Goal: Transaction & Acquisition: Book appointment/travel/reservation

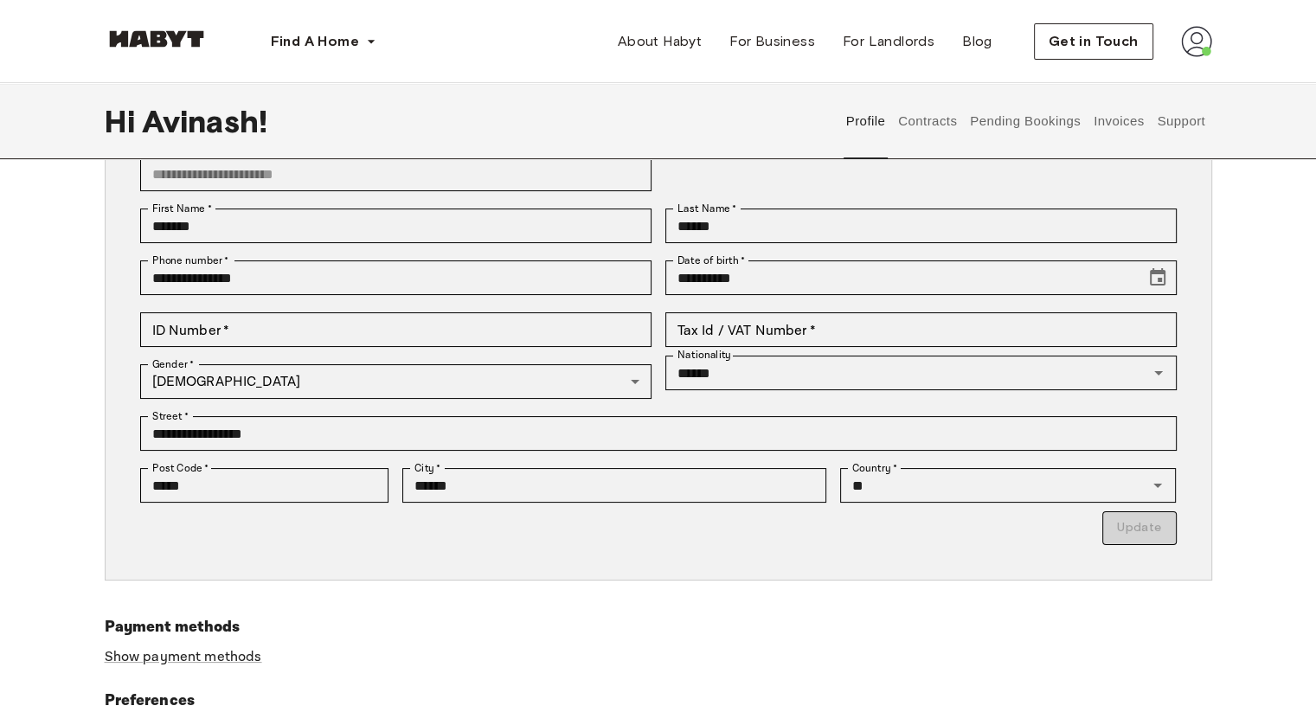
scroll to position [173, 0]
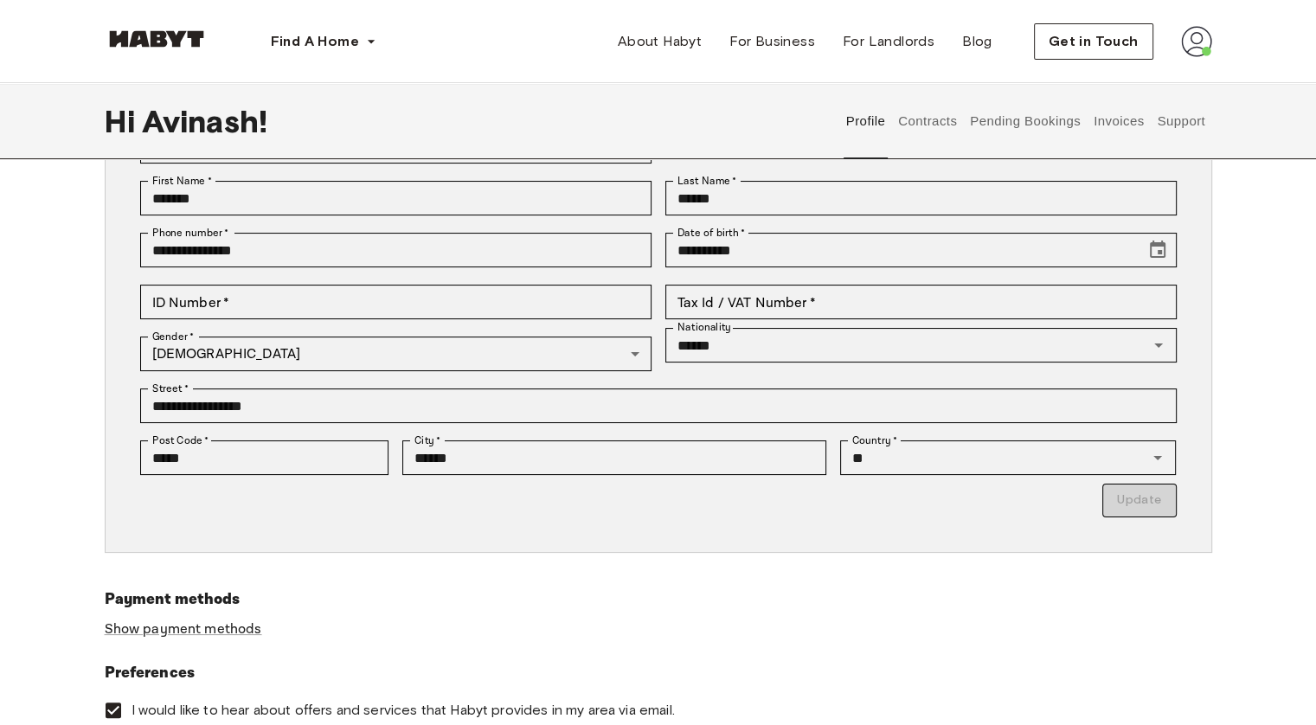
click at [926, 120] on button "Contracts" at bounding box center [927, 121] width 63 height 76
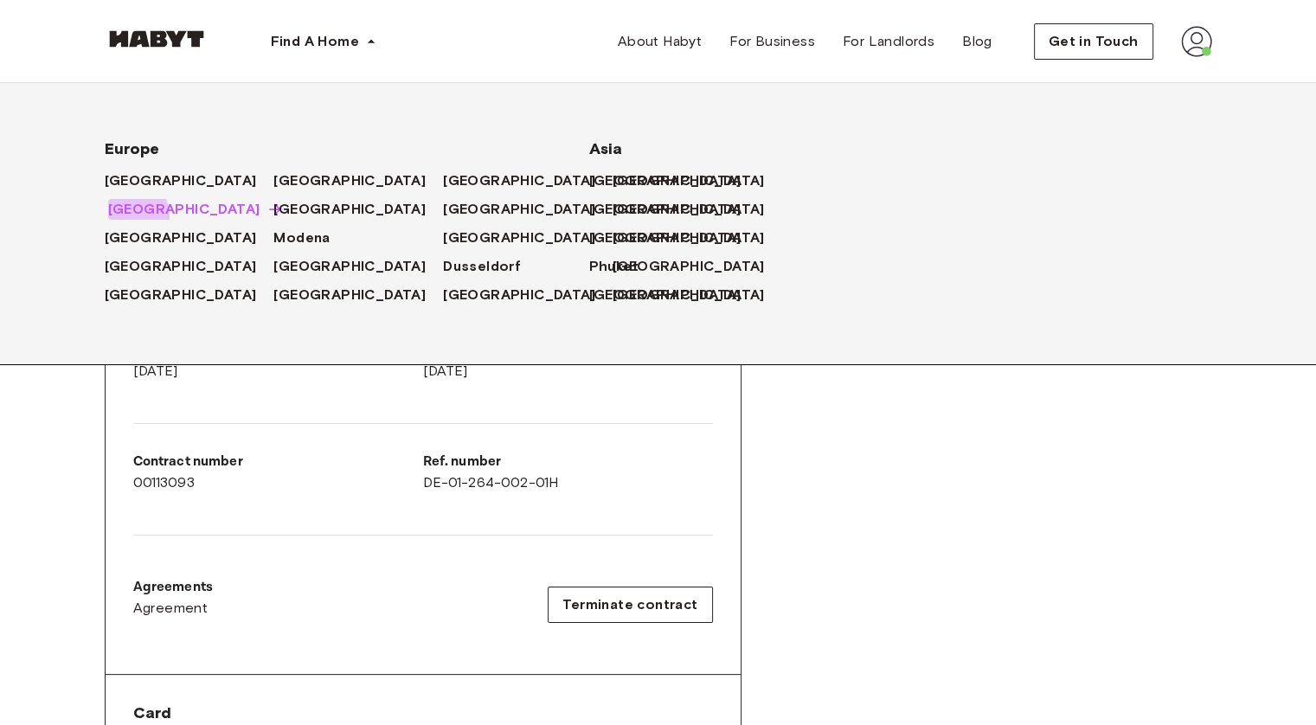
click at [127, 217] on span "[GEOGRAPHIC_DATA]" at bounding box center [184, 209] width 152 height 21
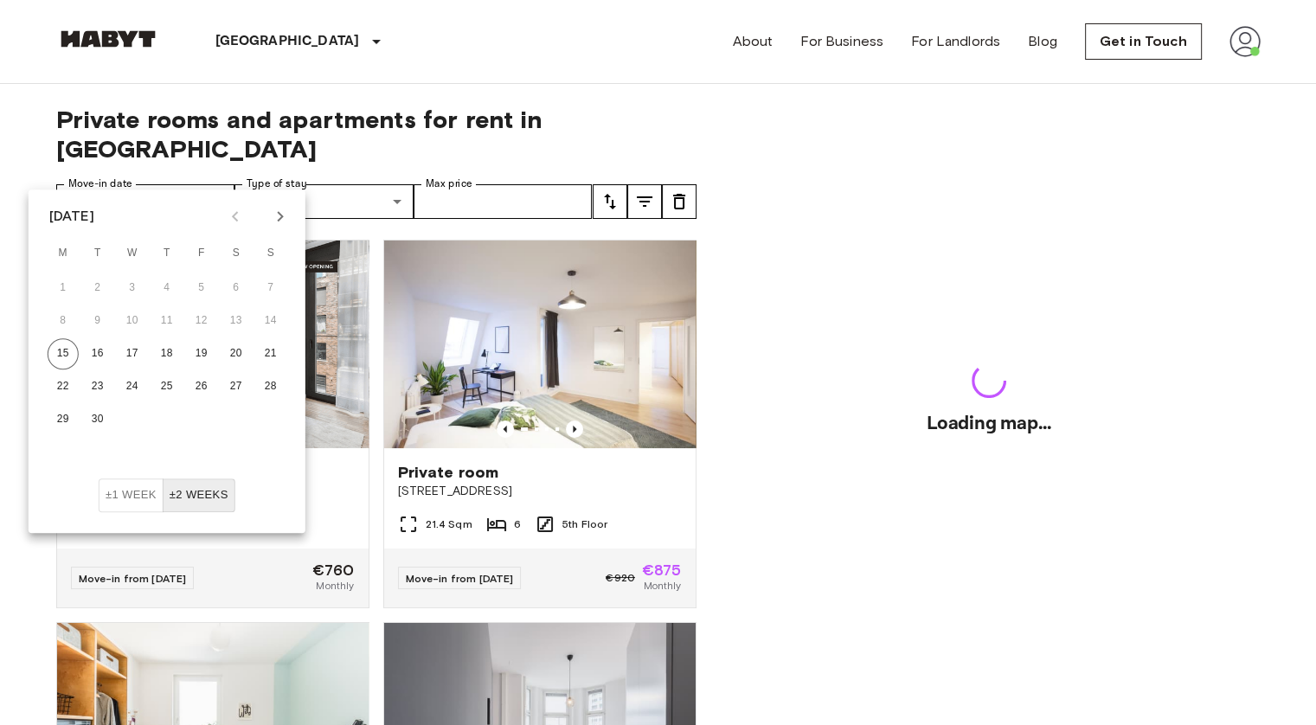
click at [280, 215] on icon "Next month" at bounding box center [280, 216] width 21 height 21
click at [124, 286] on button "1" at bounding box center [132, 287] width 31 height 31
type input "**********"
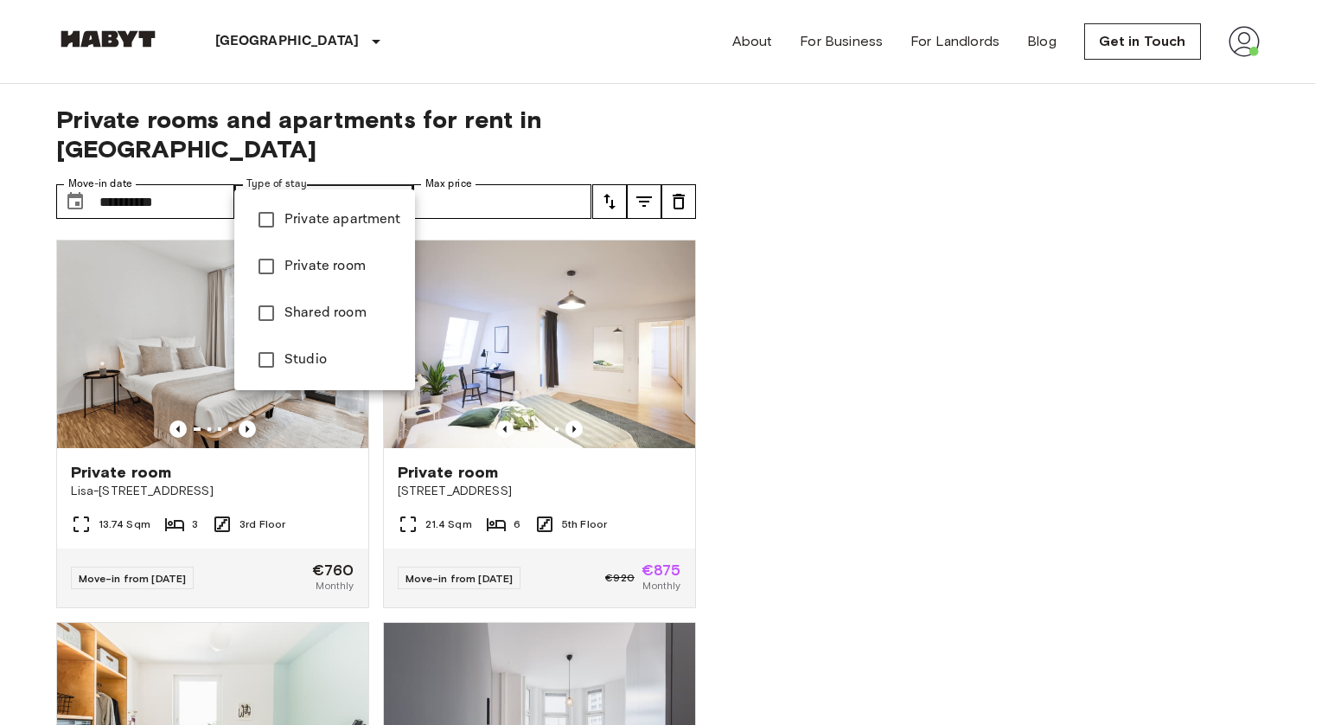
click at [336, 262] on span "Private room" at bounding box center [343, 266] width 117 height 21
click at [359, 218] on span "Private apartment" at bounding box center [343, 219] width 117 height 21
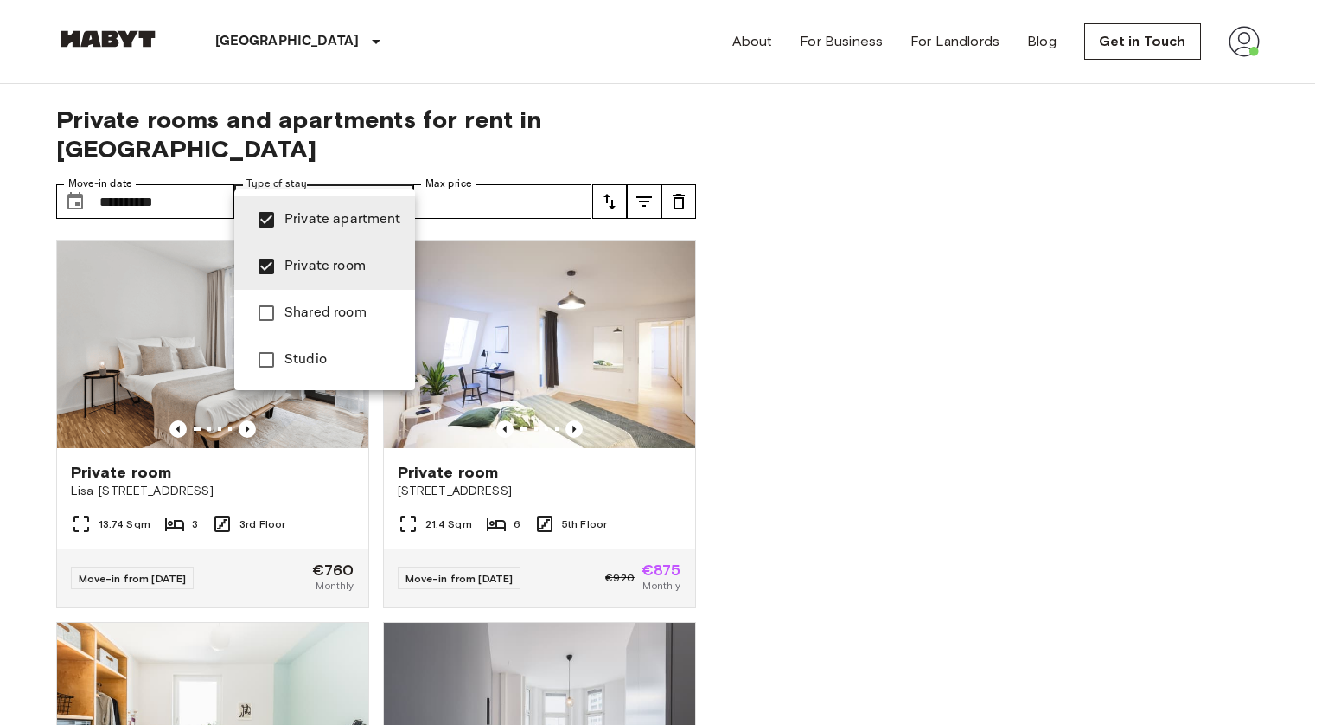
click at [314, 362] on span "Studio" at bounding box center [343, 359] width 117 height 21
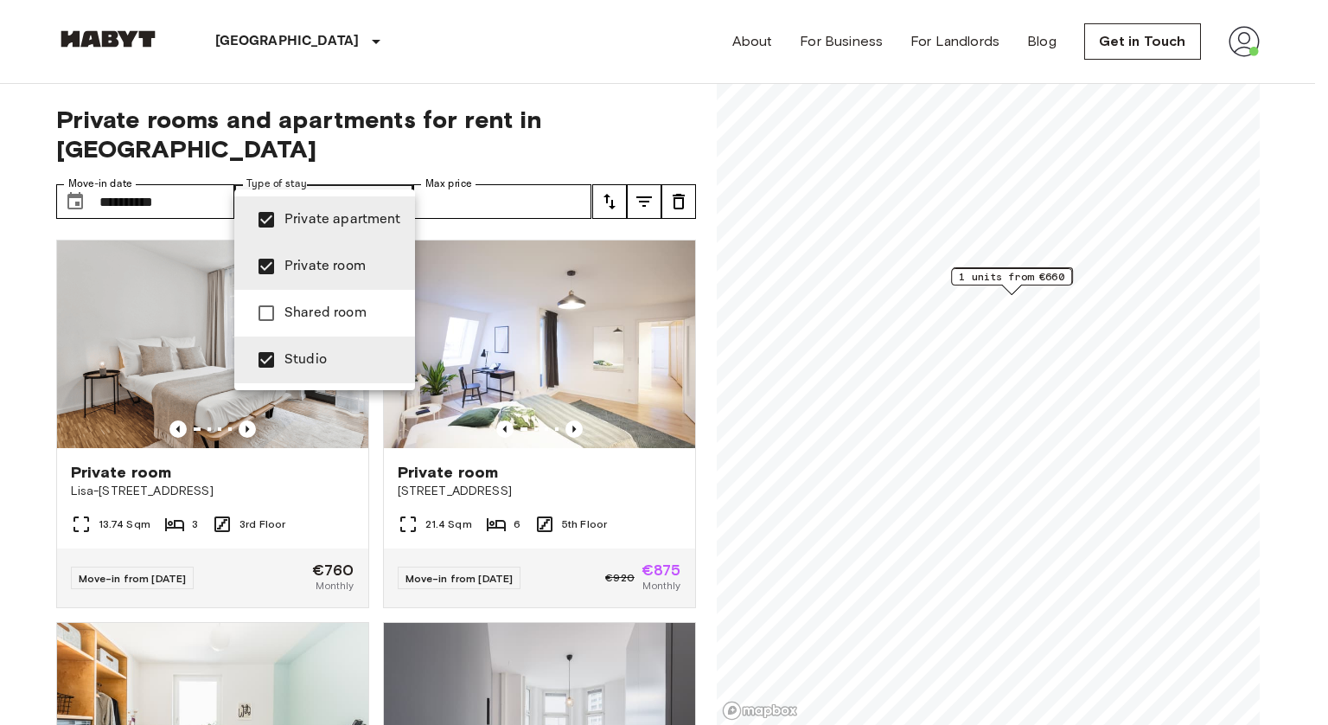
type input "**********"
click at [529, 176] on div at bounding box center [664, 362] width 1328 height 725
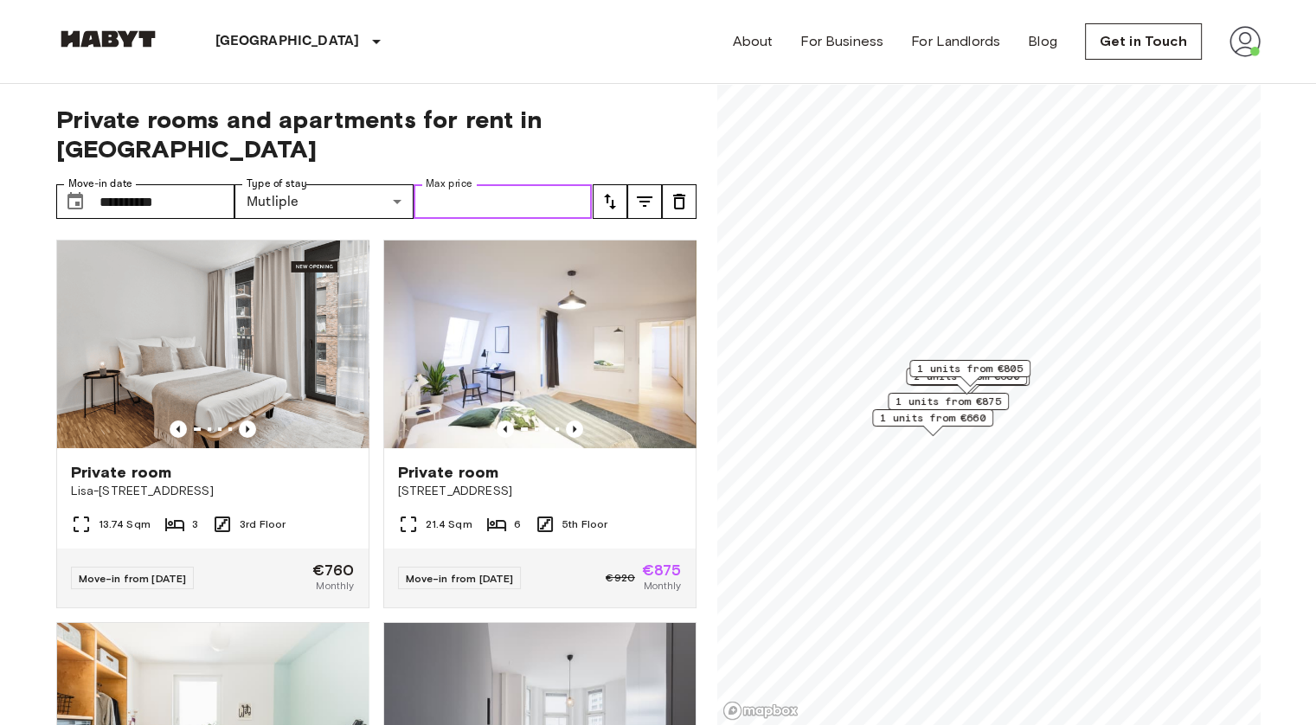
click at [514, 184] on input "Max price" at bounding box center [502, 201] width 179 height 35
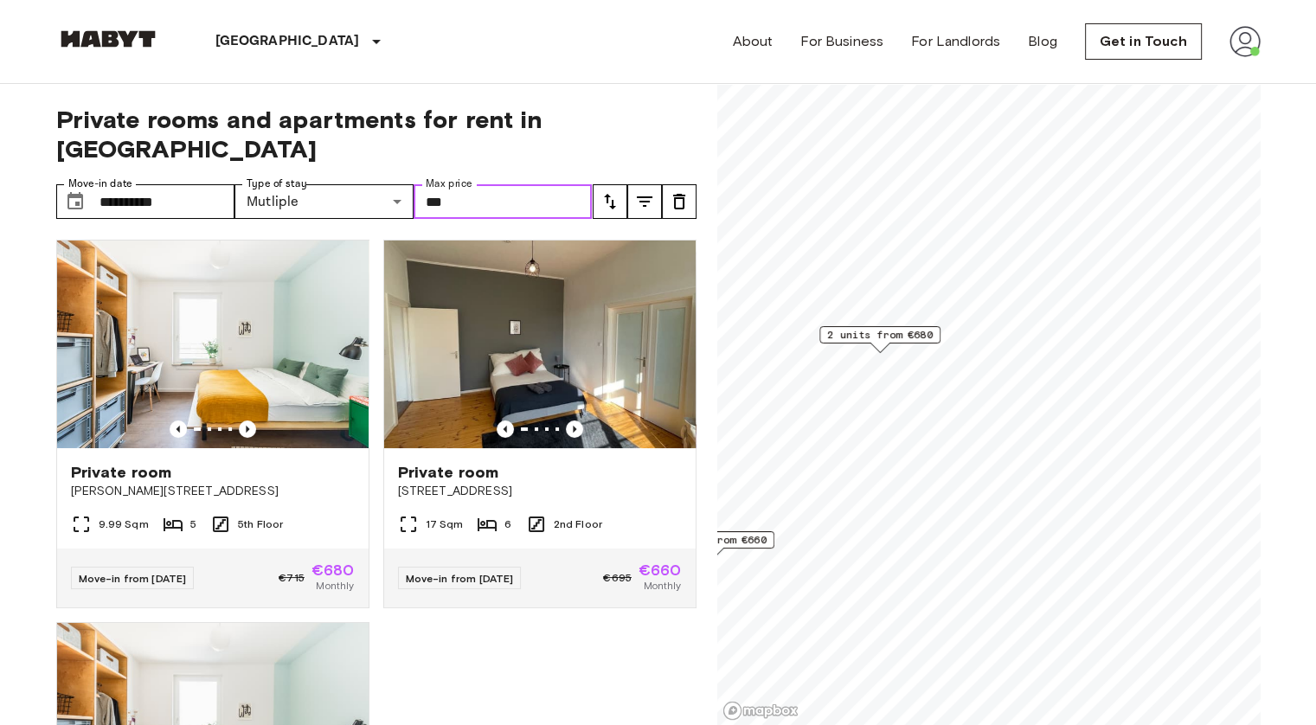
type input "***"
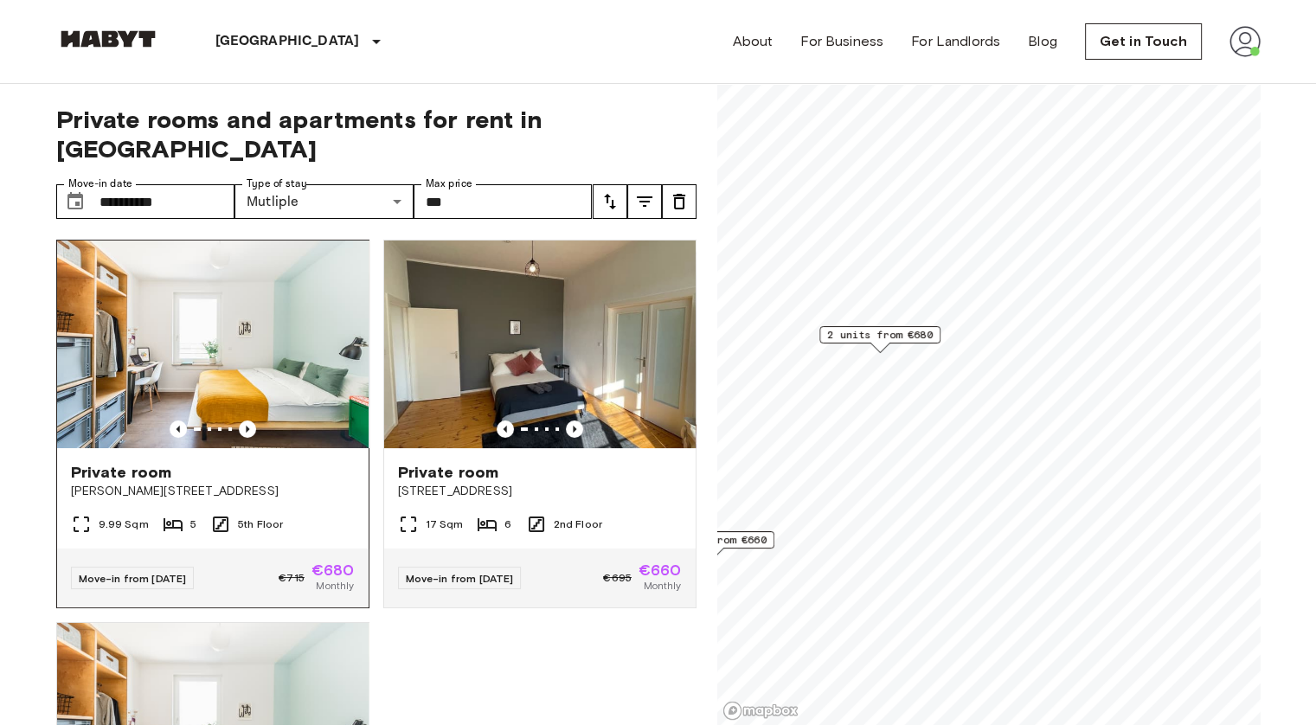
click at [209, 356] on img at bounding box center [212, 344] width 311 height 208
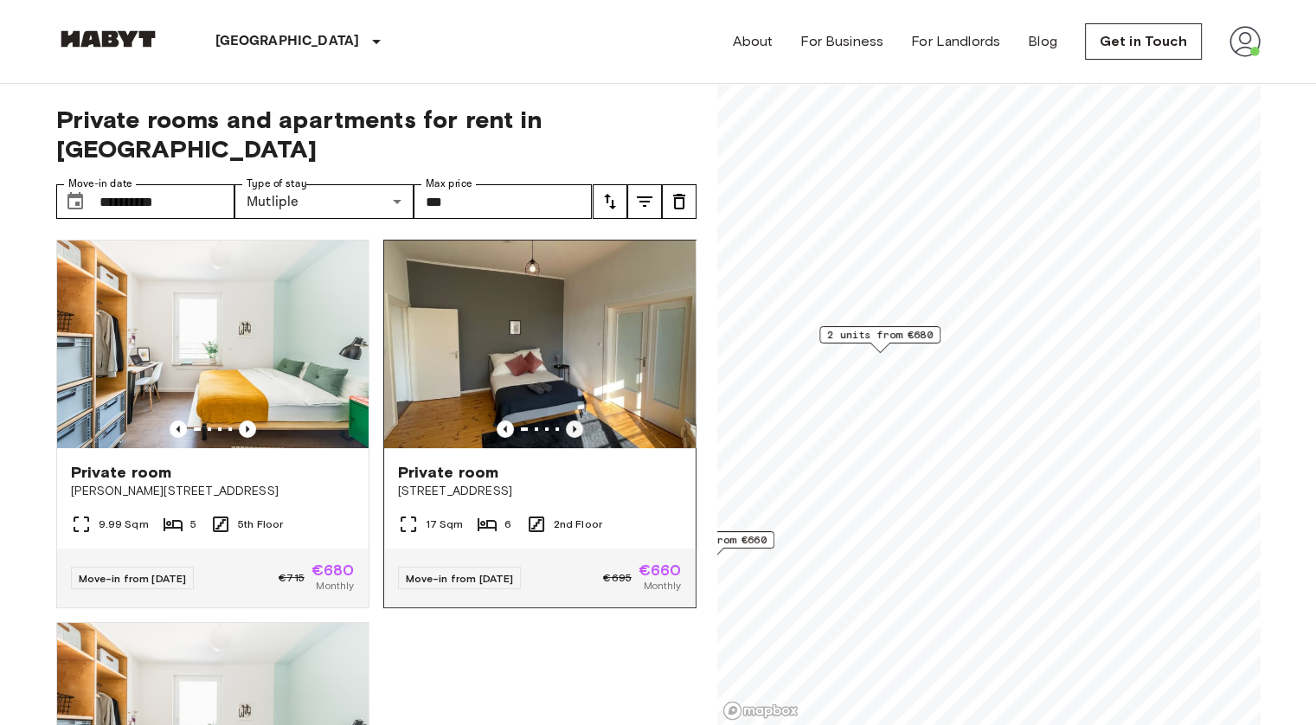
click at [573, 426] on icon "Previous image" at bounding box center [574, 429] width 3 height 7
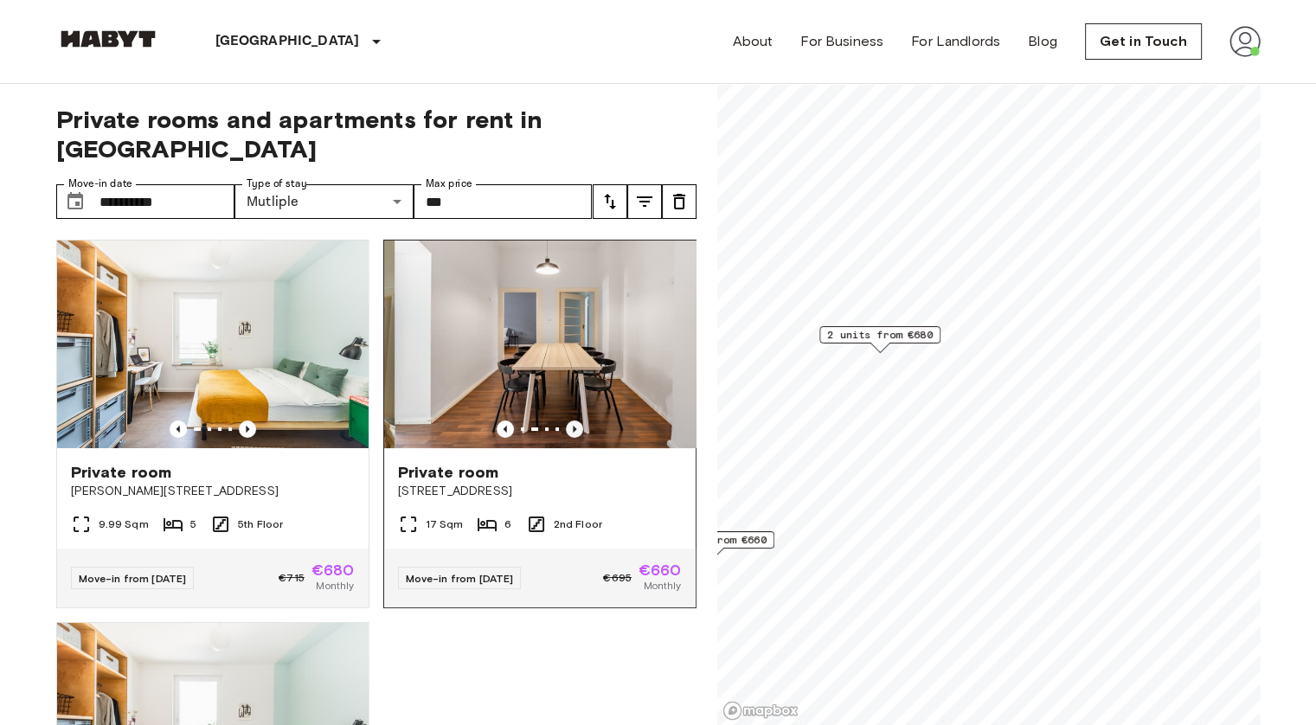
click at [573, 426] on icon "Previous image" at bounding box center [574, 429] width 3 height 7
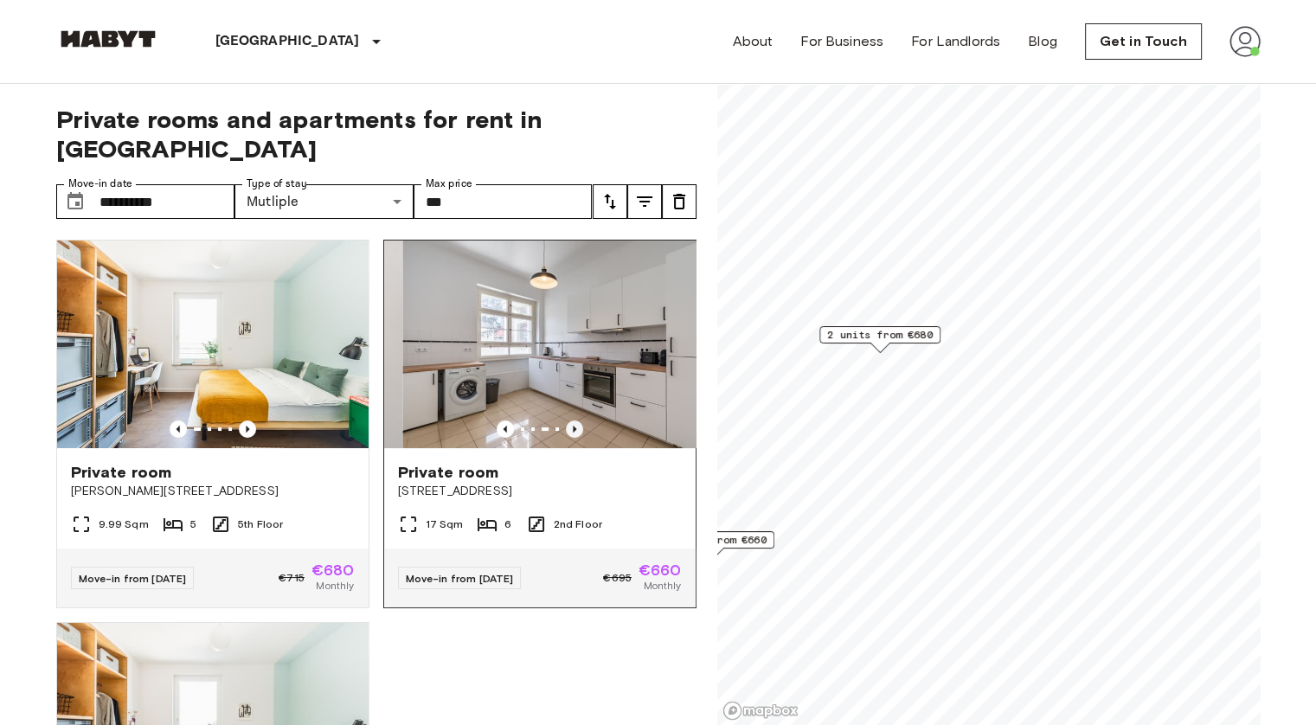
click at [573, 426] on icon "Previous image" at bounding box center [574, 429] width 3 height 7
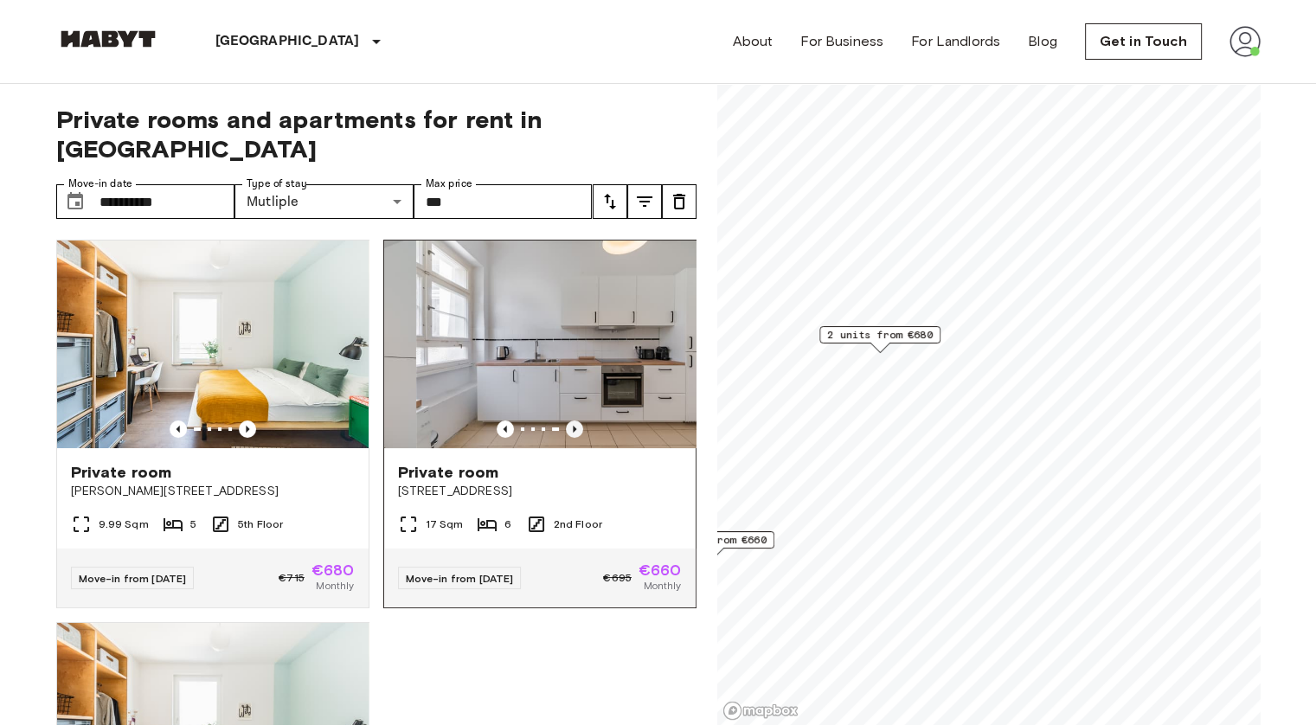
click at [573, 426] on icon "Previous image" at bounding box center [574, 429] width 3 height 7
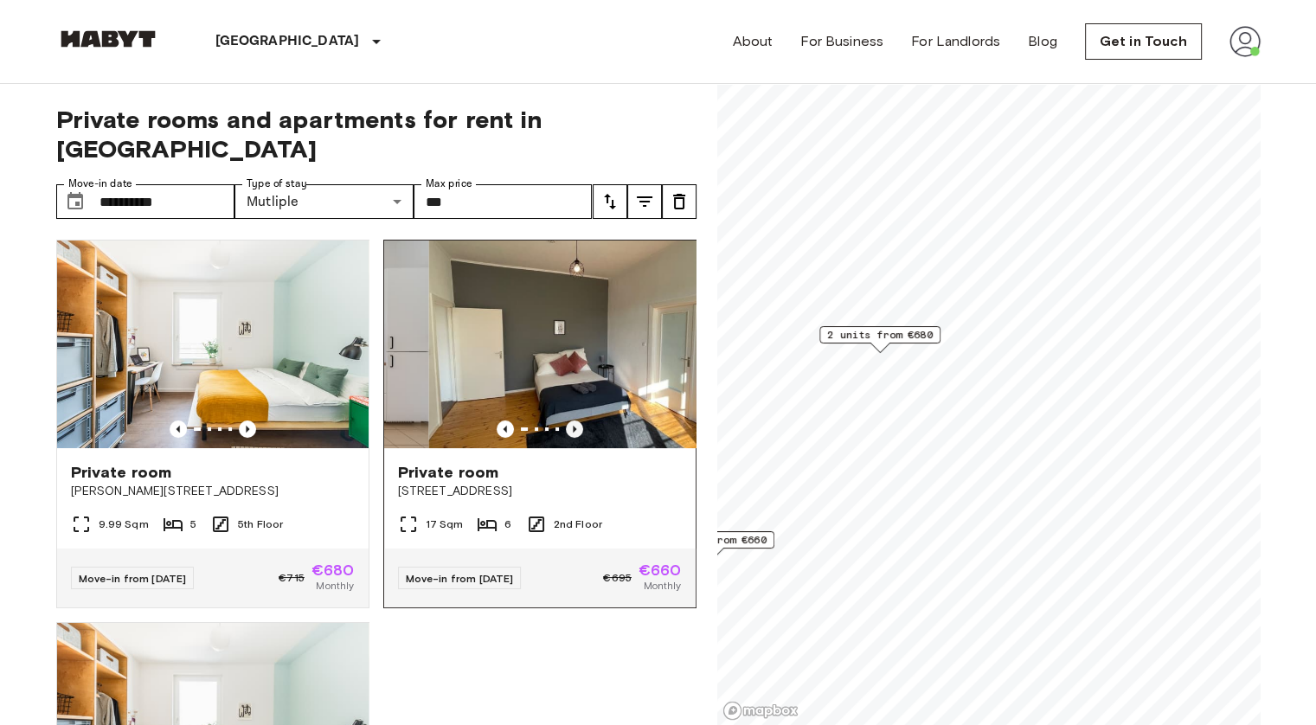
click at [573, 426] on icon "Previous image" at bounding box center [574, 429] width 3 height 7
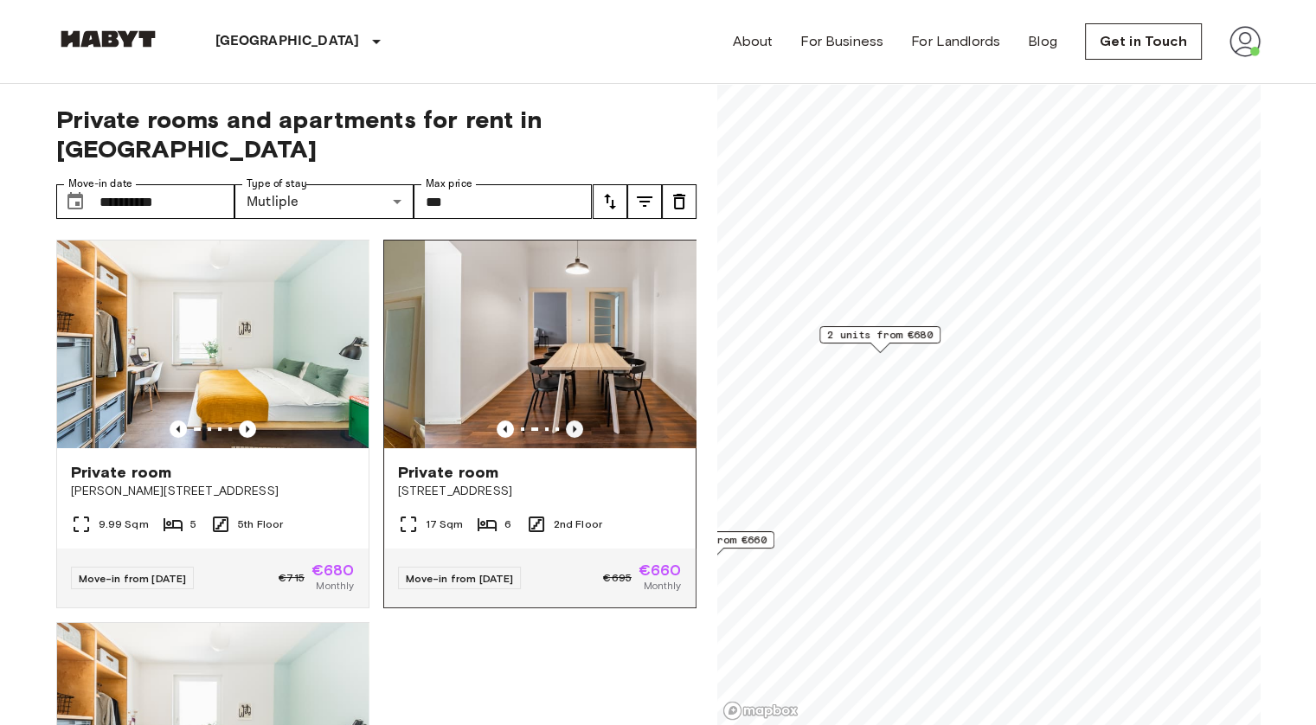
click at [573, 426] on icon "Previous image" at bounding box center [574, 429] width 3 height 7
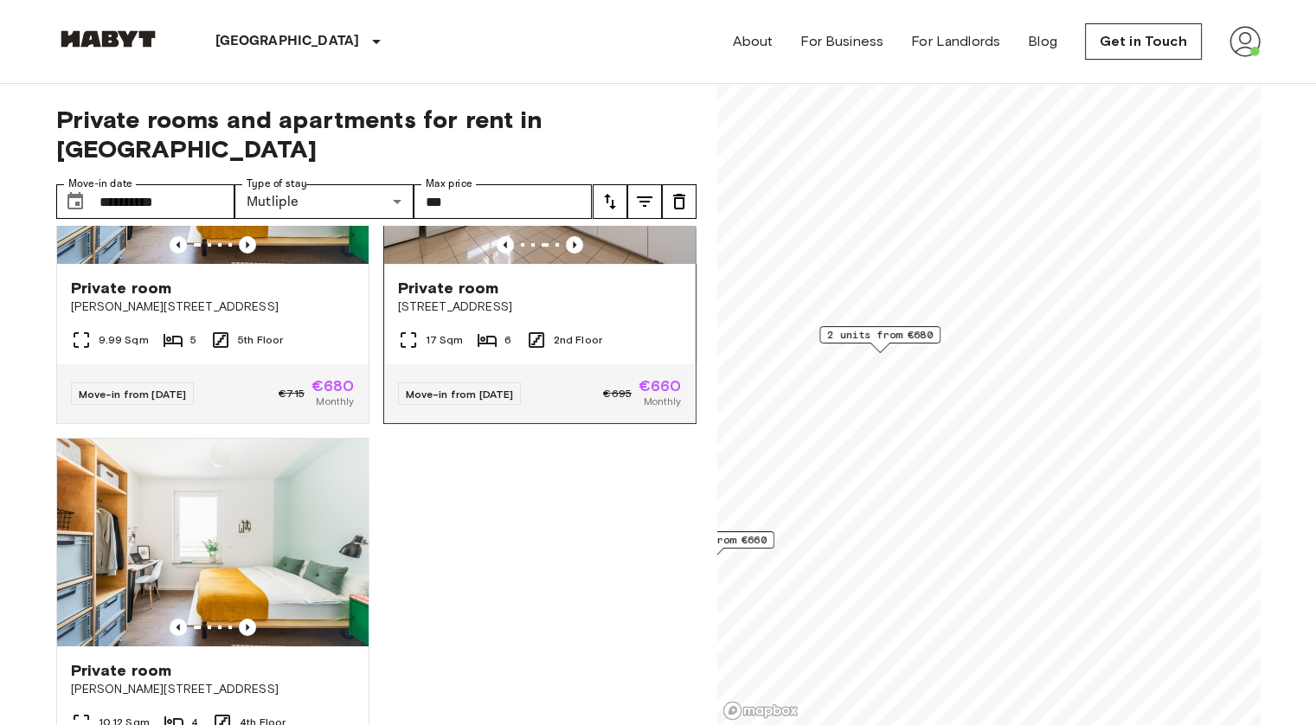
scroll to position [299, 0]
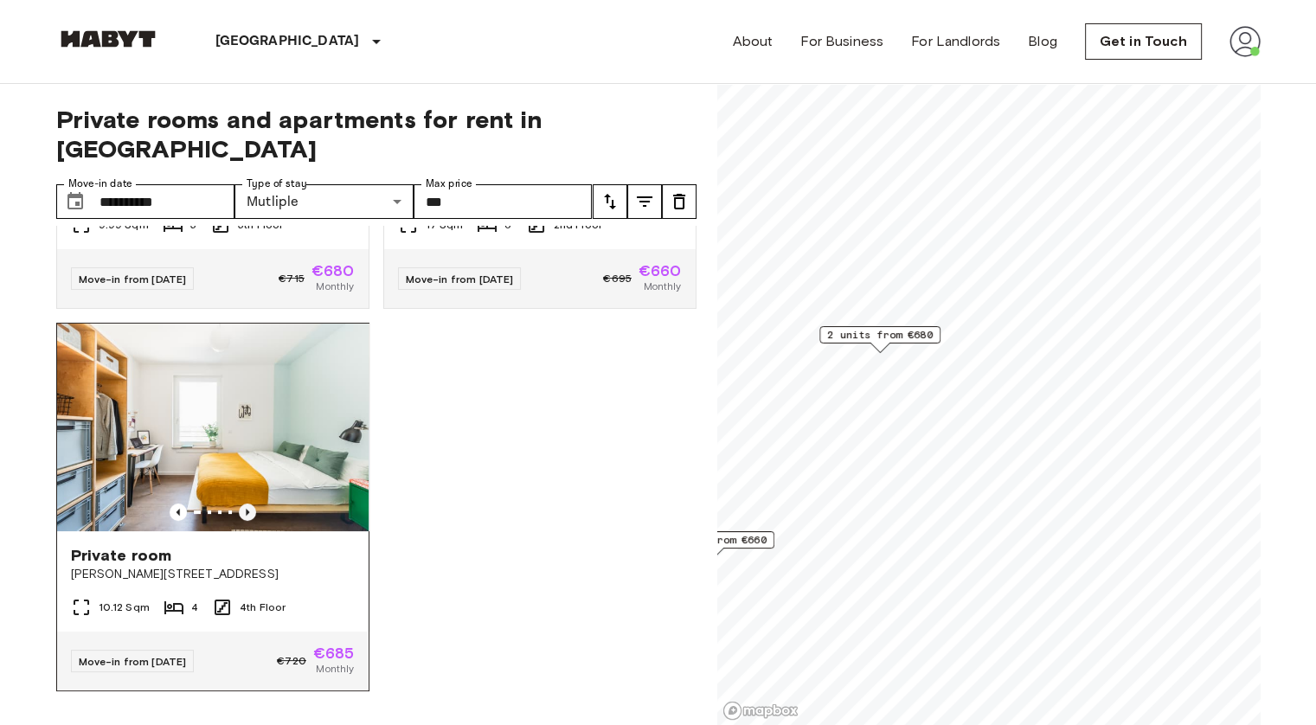
click at [244, 503] on icon "Previous image" at bounding box center [247, 511] width 17 height 17
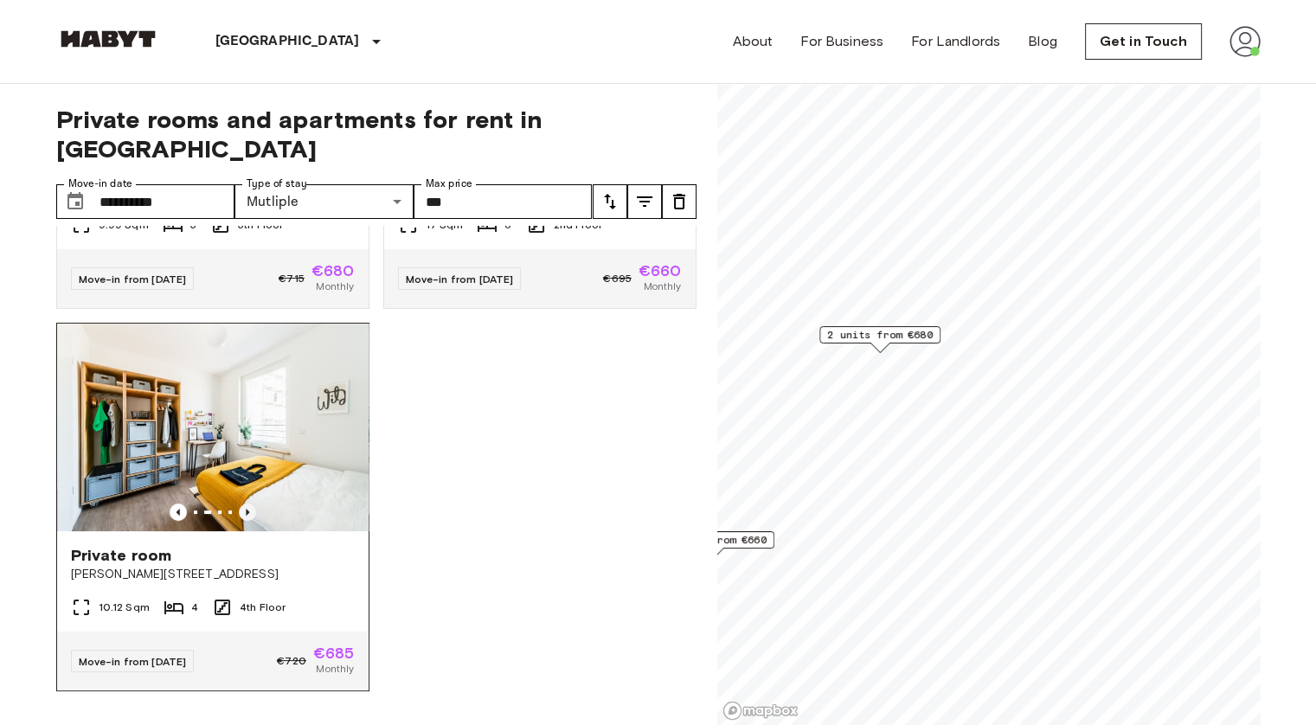
click at [244, 503] on icon "Previous image" at bounding box center [247, 511] width 17 height 17
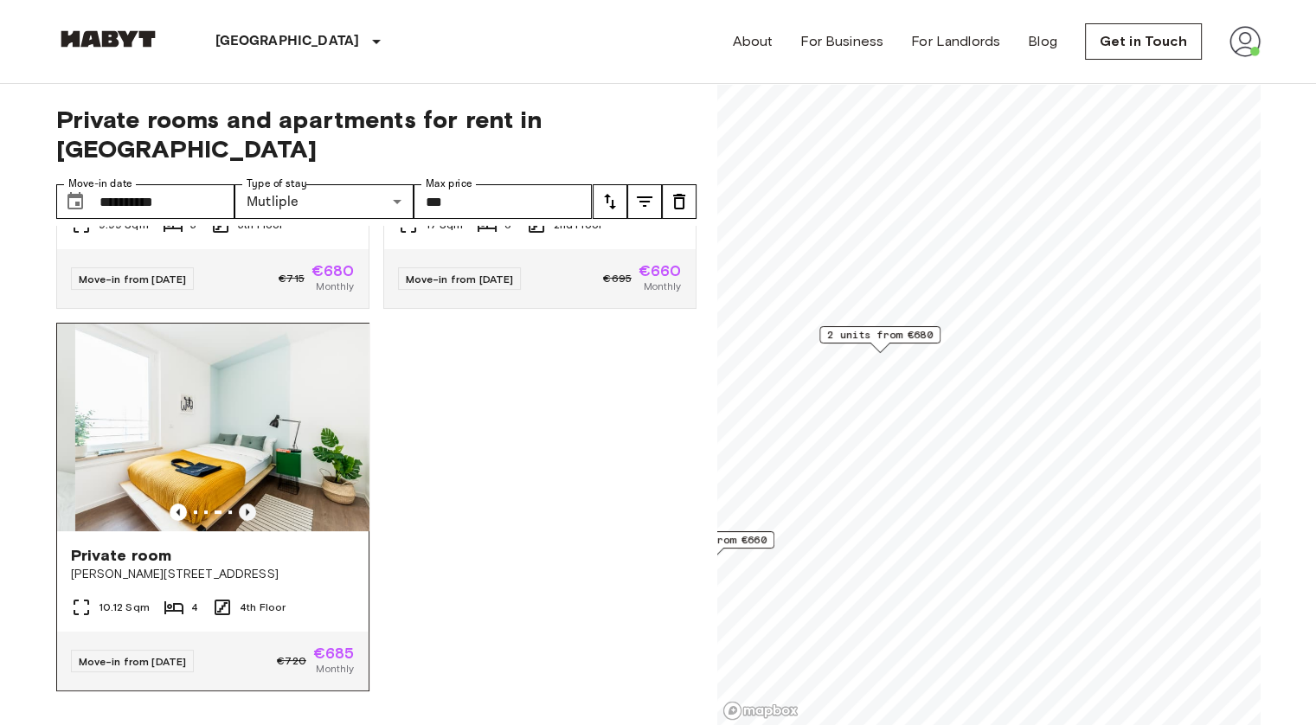
click at [244, 503] on icon "Previous image" at bounding box center [247, 511] width 17 height 17
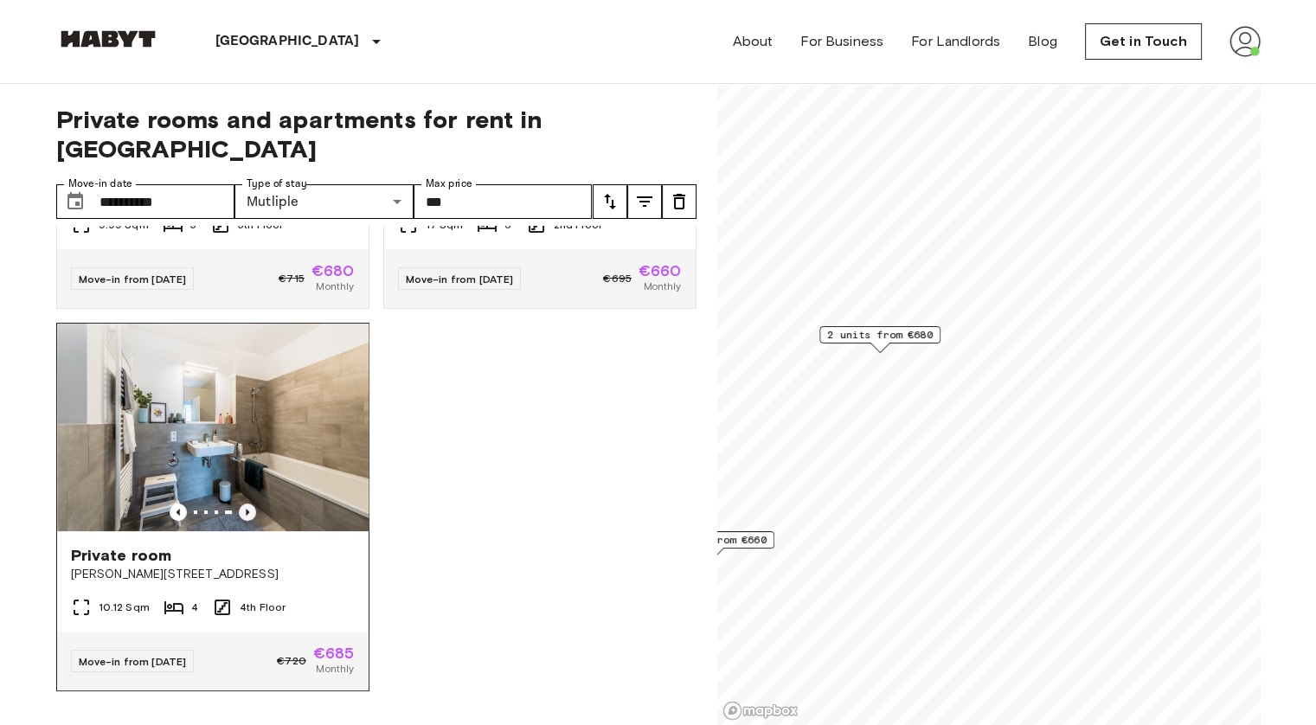
click at [244, 503] on icon "Previous image" at bounding box center [247, 511] width 17 height 17
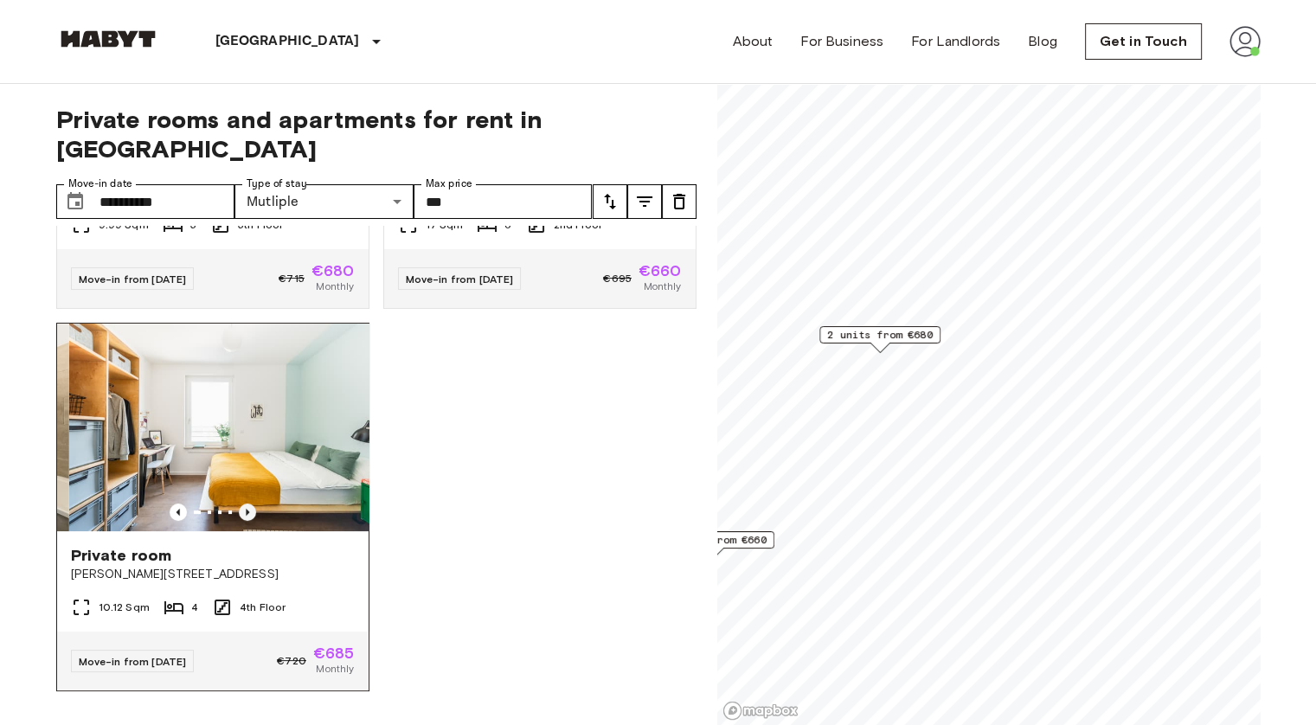
click at [244, 503] on icon "Previous image" at bounding box center [247, 511] width 17 height 17
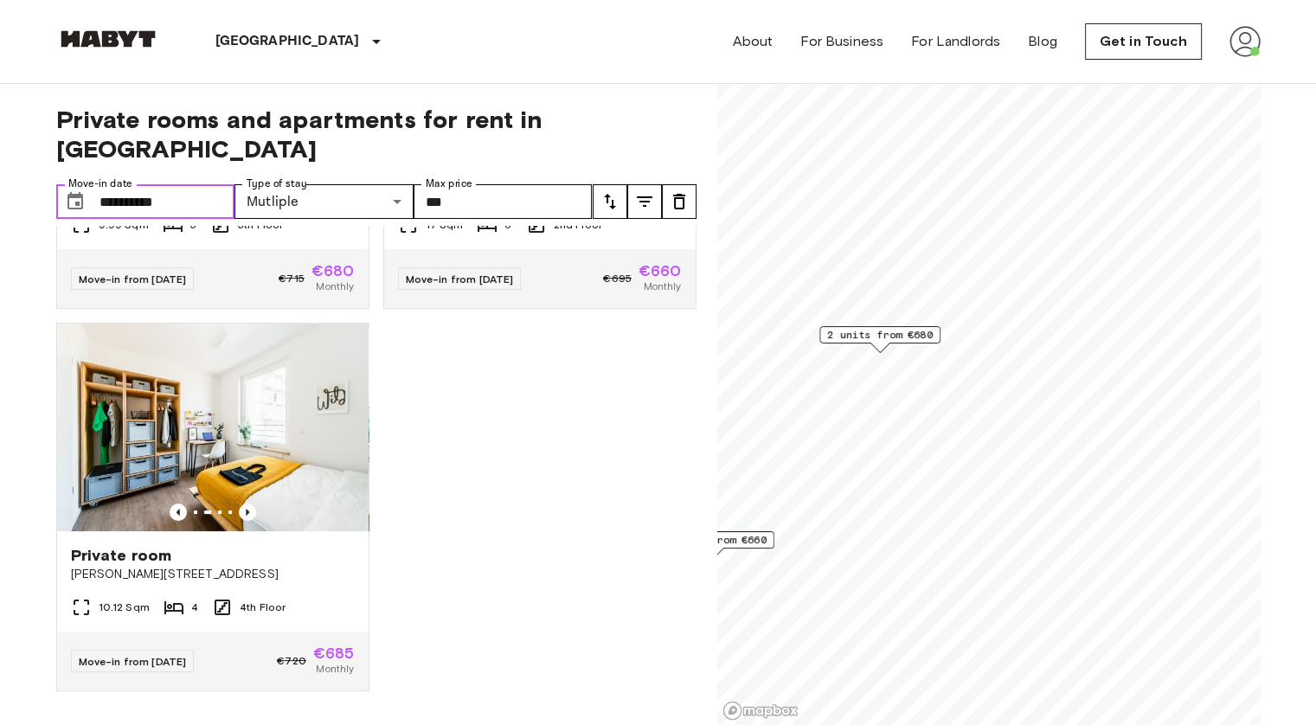
click at [152, 184] on input "**********" at bounding box center [167, 201] width 136 height 35
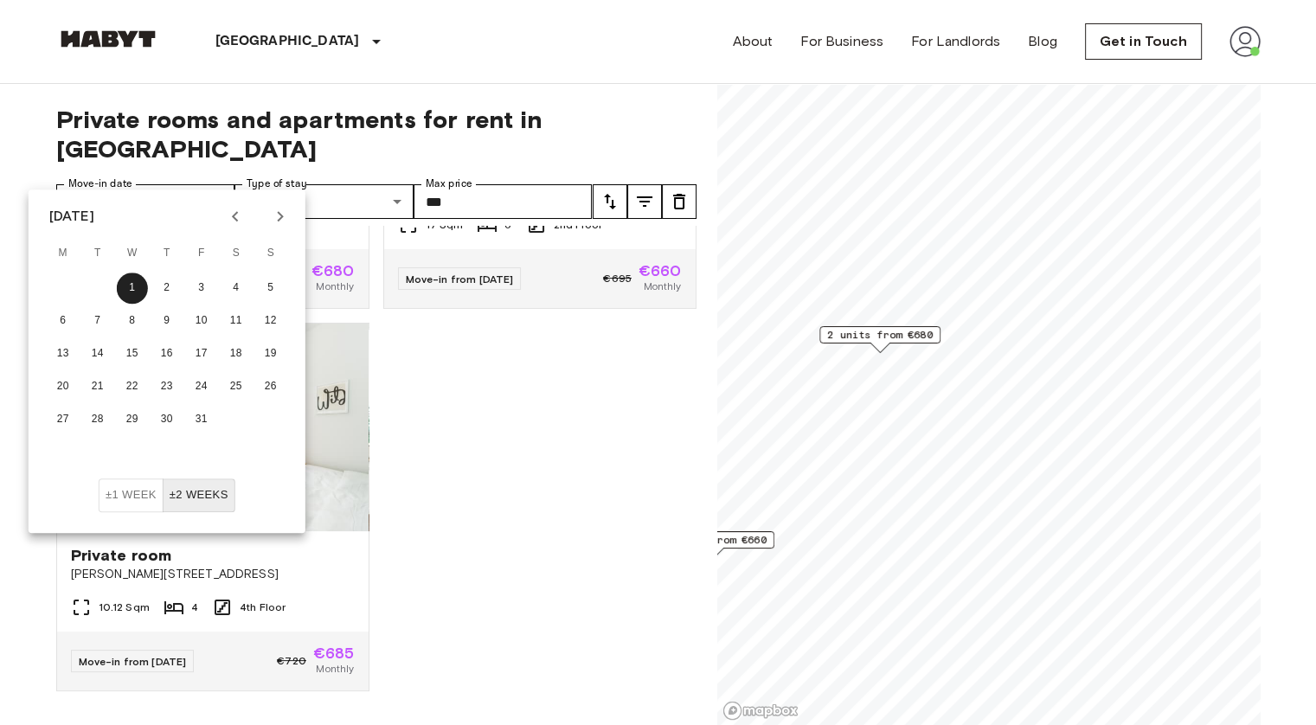
click at [277, 219] on icon "Next month" at bounding box center [280, 216] width 21 height 21
click at [234, 285] on button "1" at bounding box center [236, 287] width 31 height 31
type input "**********"
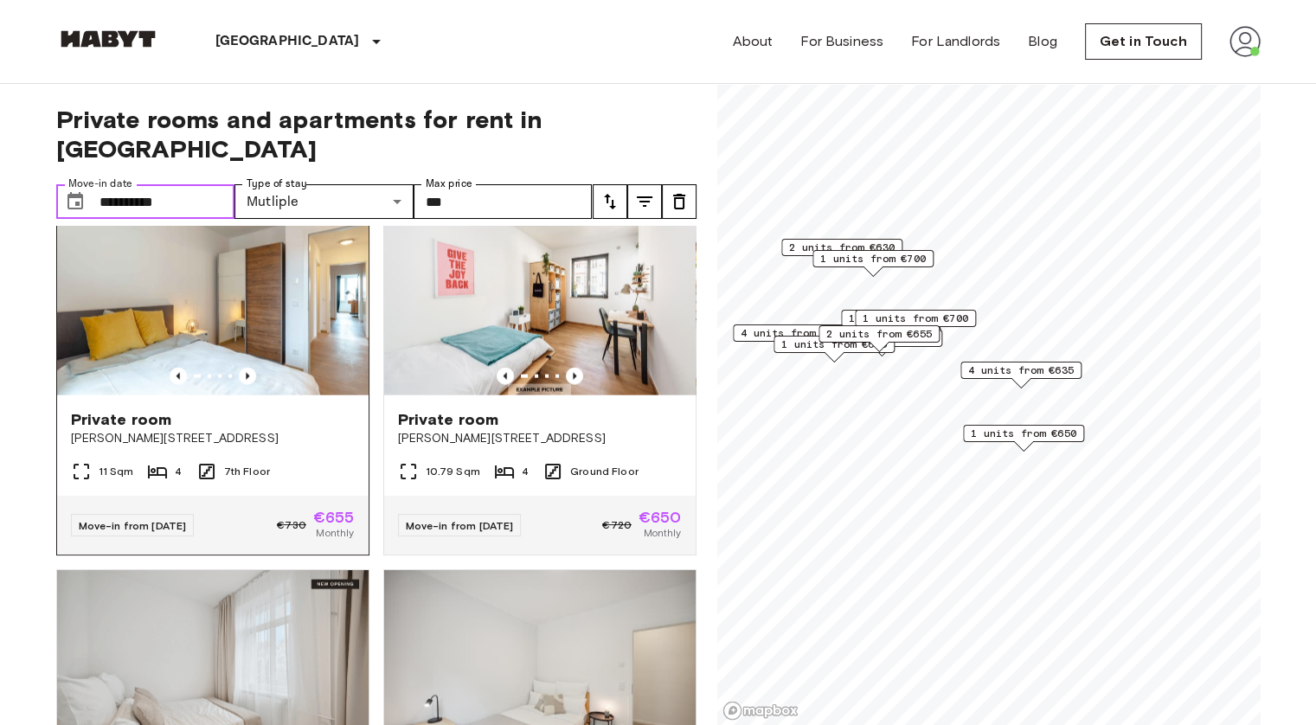
scroll to position [3863, 0]
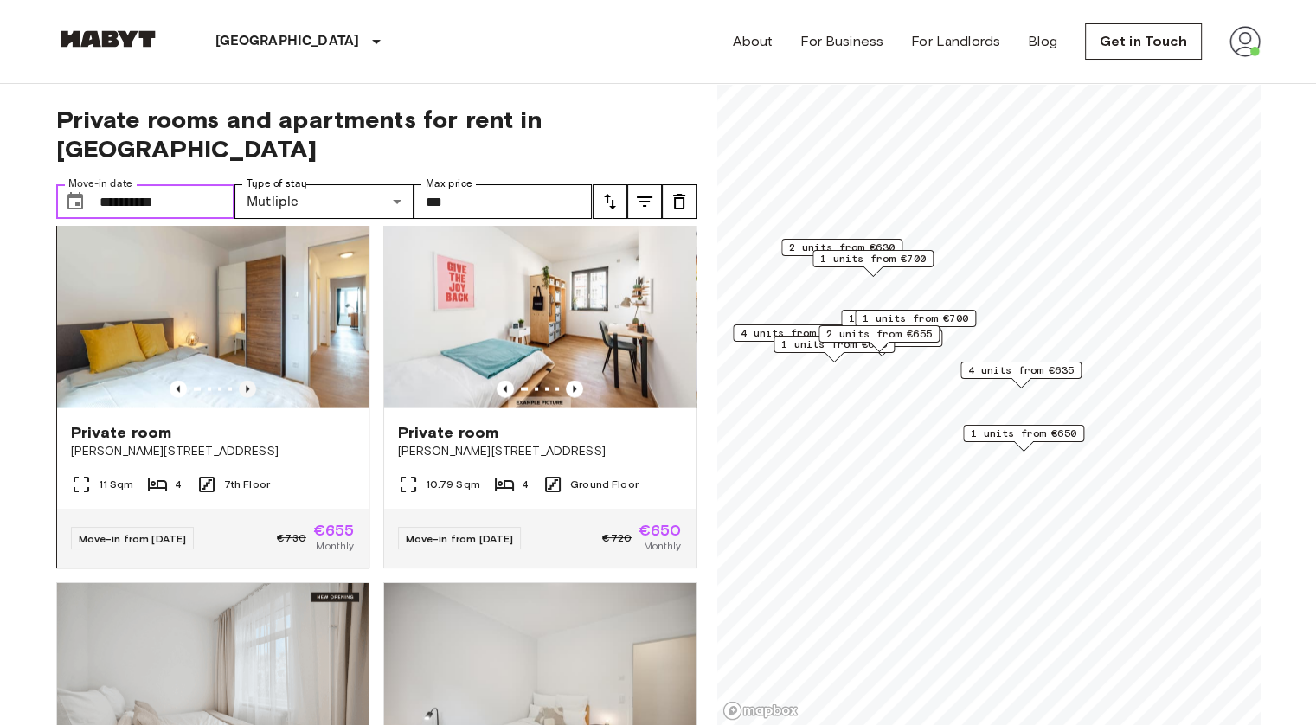
click at [248, 398] on icon "Previous image" at bounding box center [247, 389] width 17 height 17
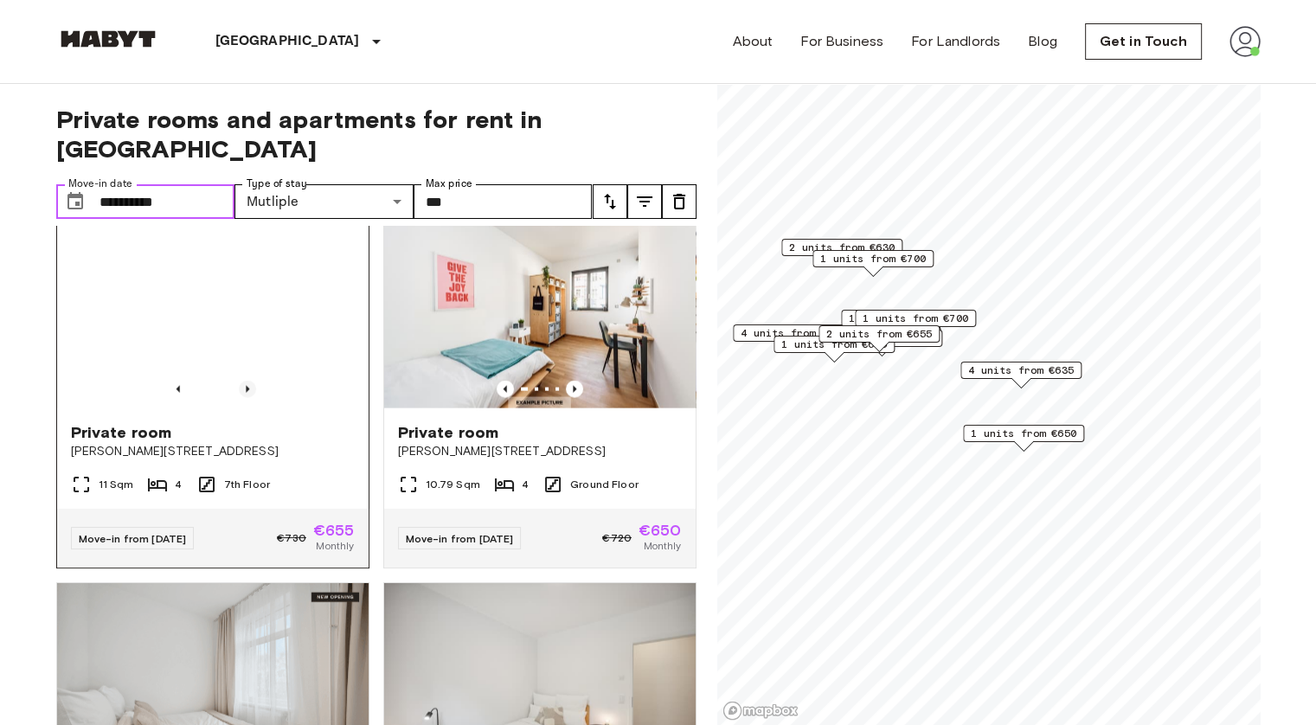
click at [239, 398] on icon "Previous image" at bounding box center [247, 389] width 17 height 17
click at [247, 398] on icon "Previous image" at bounding box center [247, 389] width 17 height 17
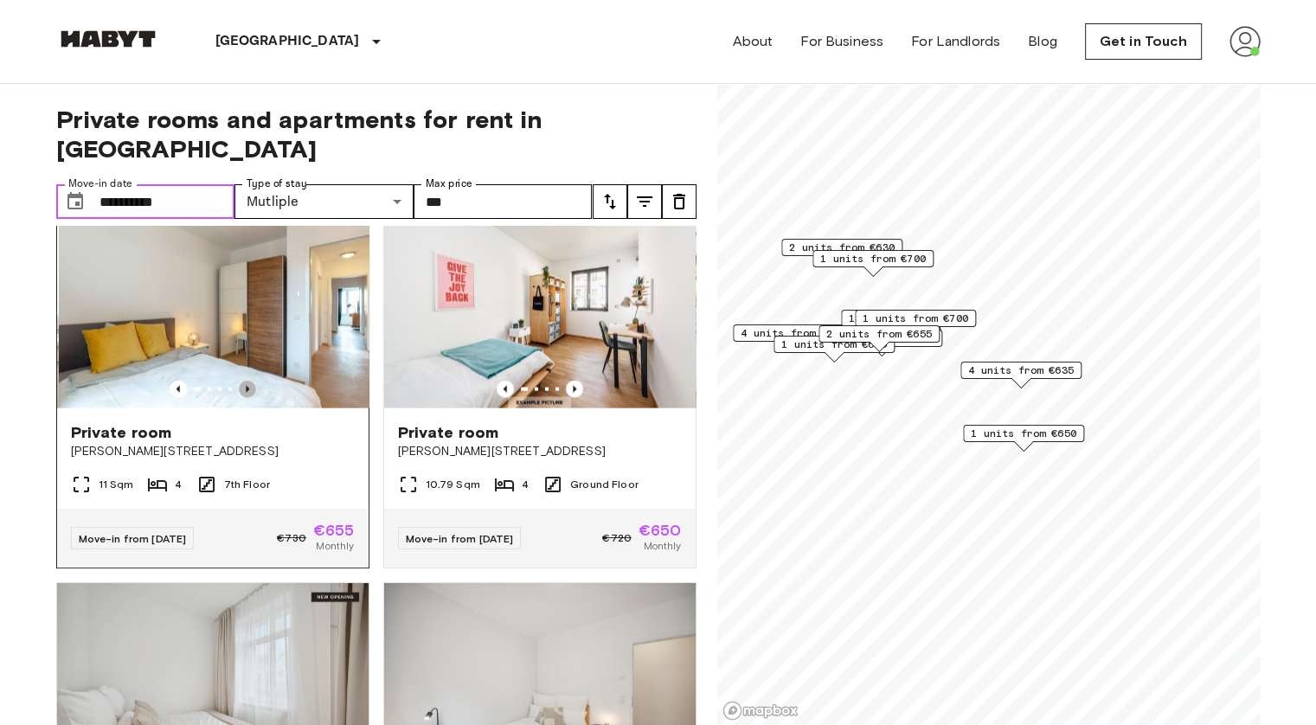
click at [246, 398] on icon "Previous image" at bounding box center [247, 389] width 17 height 17
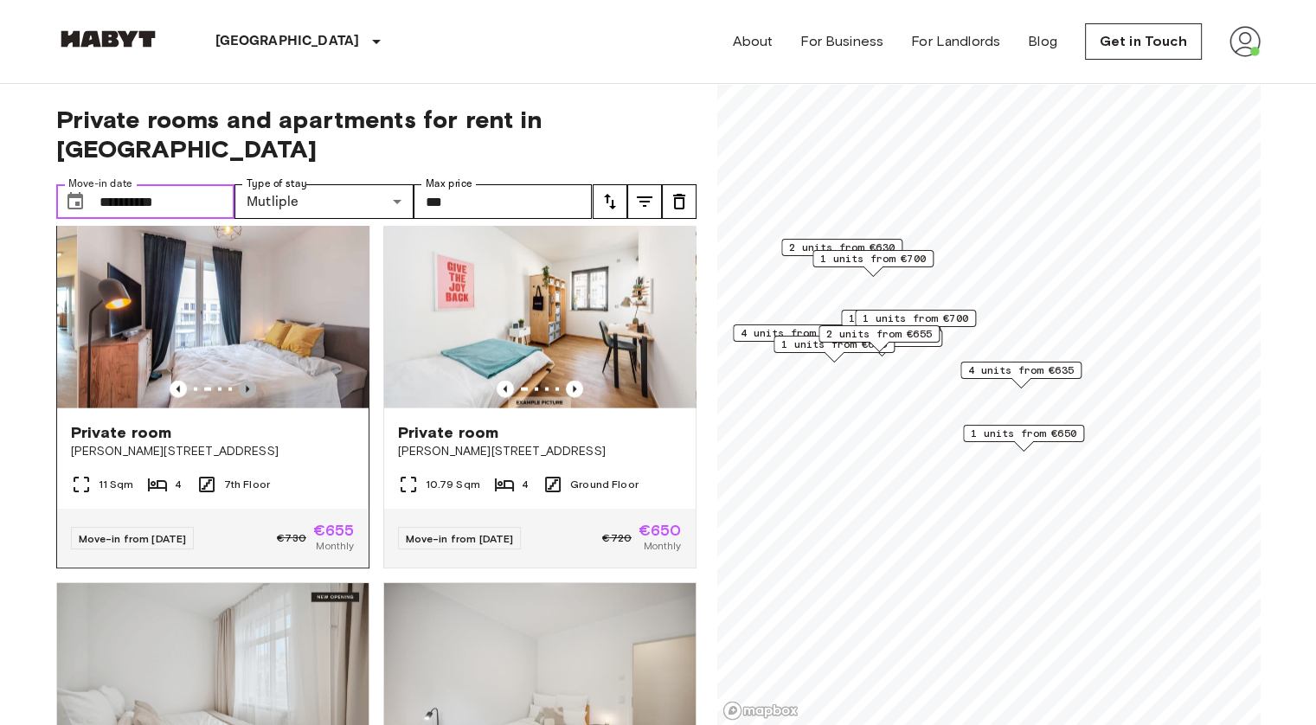
click at [246, 398] on icon "Previous image" at bounding box center [247, 389] width 17 height 17
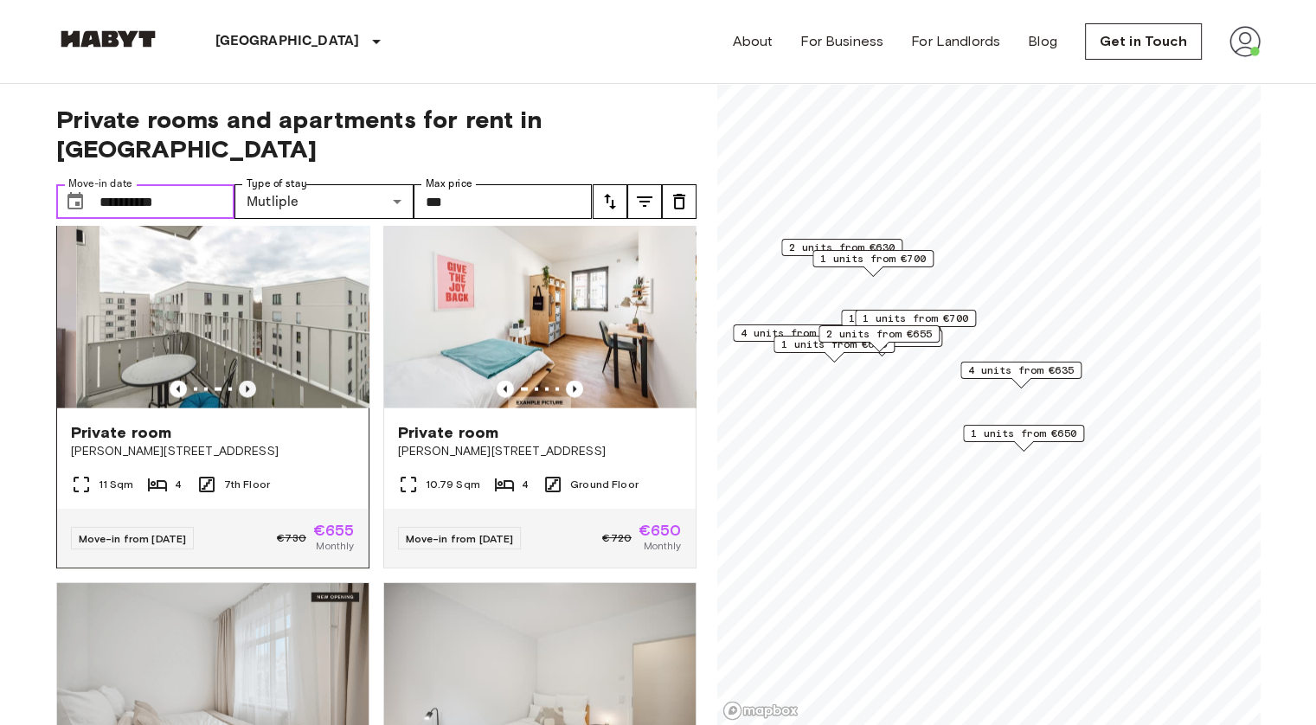
click at [247, 398] on icon "Previous image" at bounding box center [247, 389] width 17 height 17
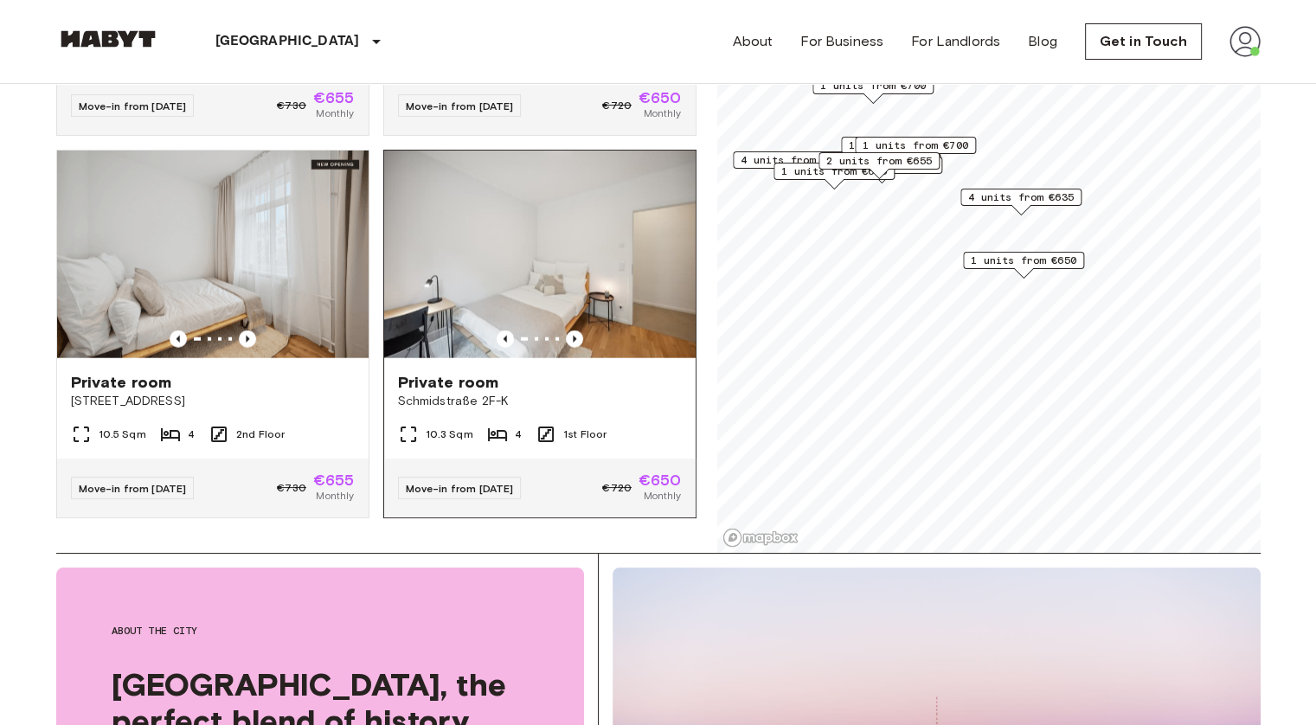
scroll to position [346, 0]
